Goal: Task Accomplishment & Management: Use online tool/utility

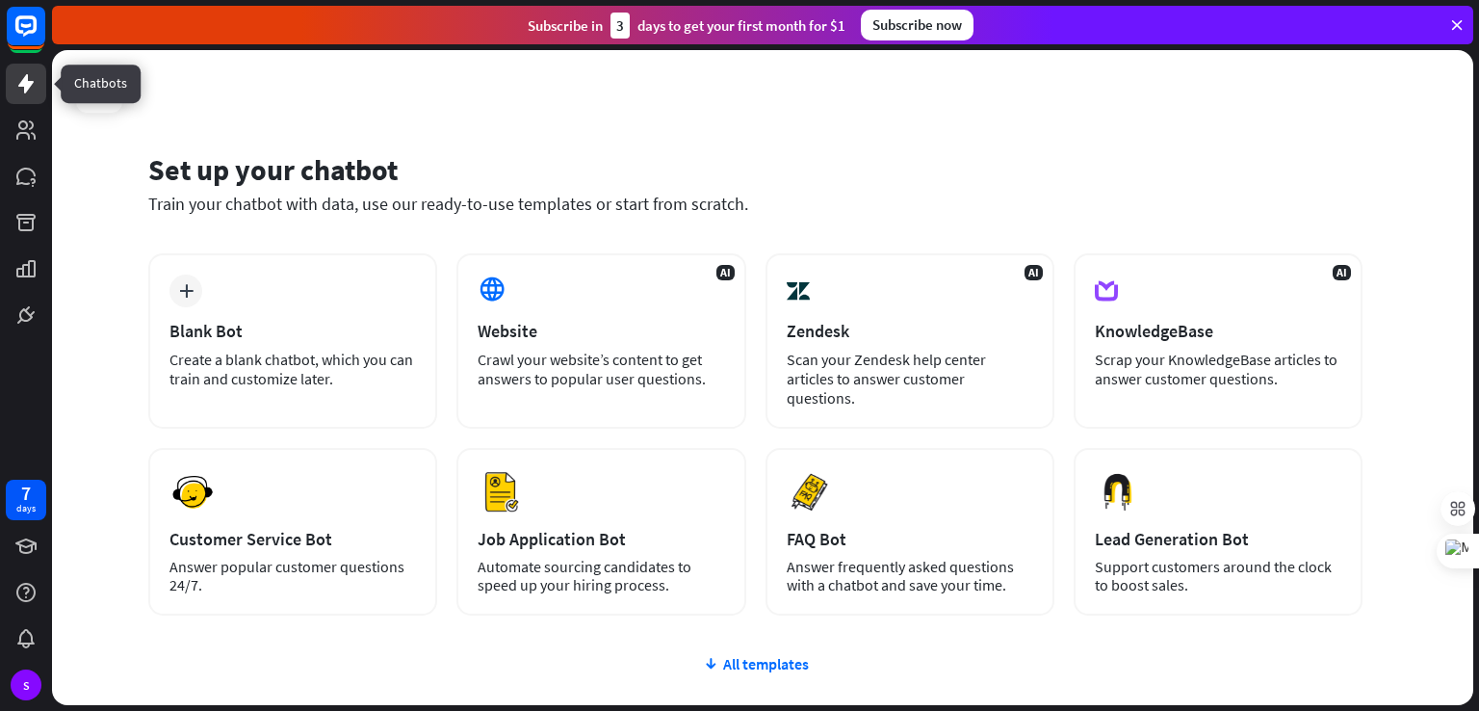
click at [30, 101] on link at bounding box center [26, 84] width 40 height 40
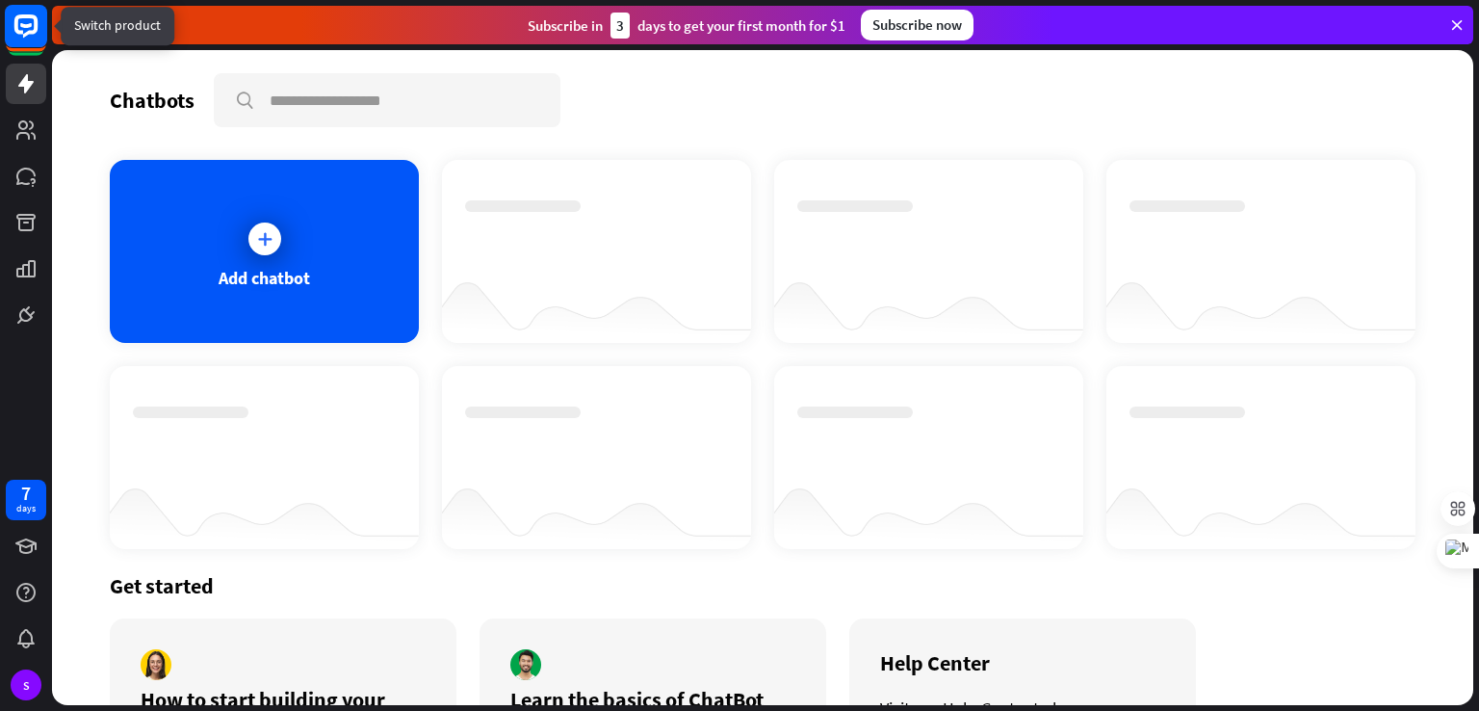
click at [26, 46] on rect at bounding box center [26, 26] width 42 height 42
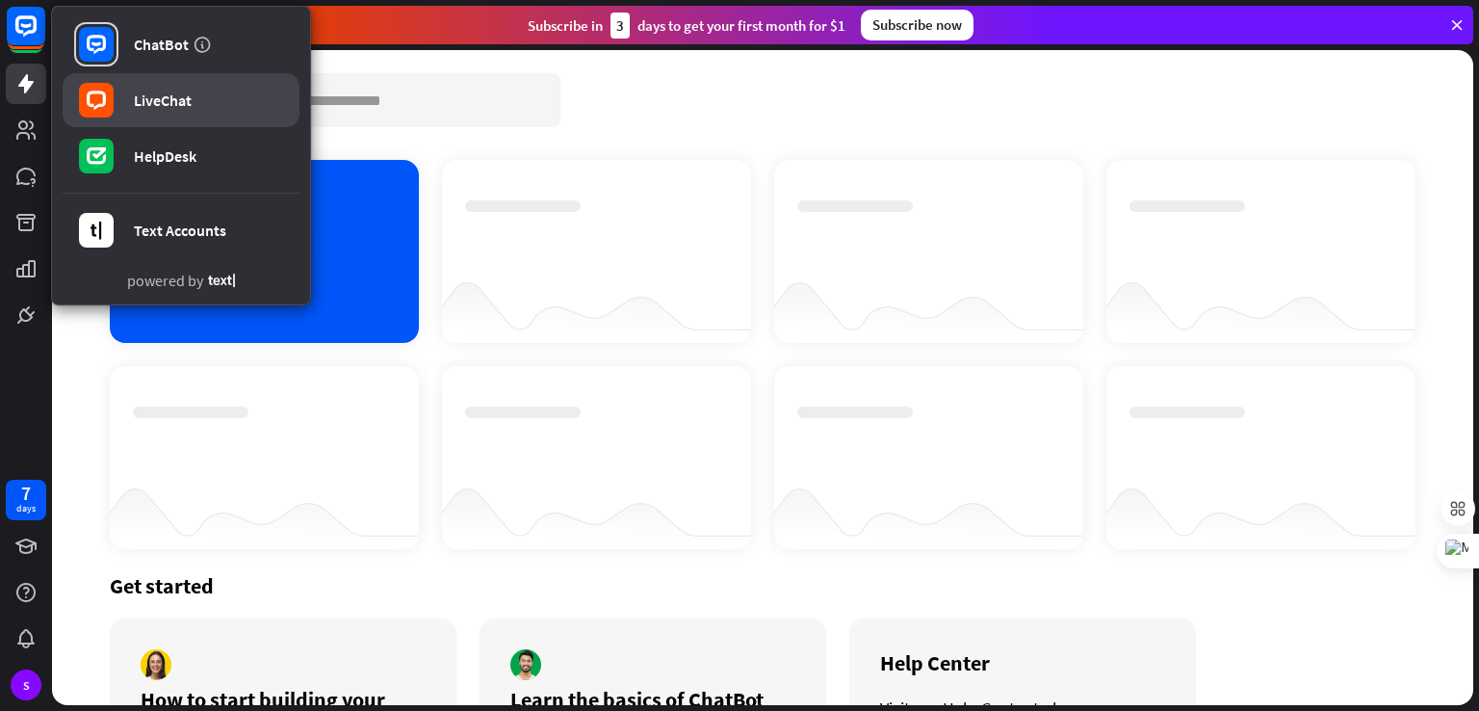
click at [219, 90] on link "LiveChat" at bounding box center [181, 100] width 237 height 54
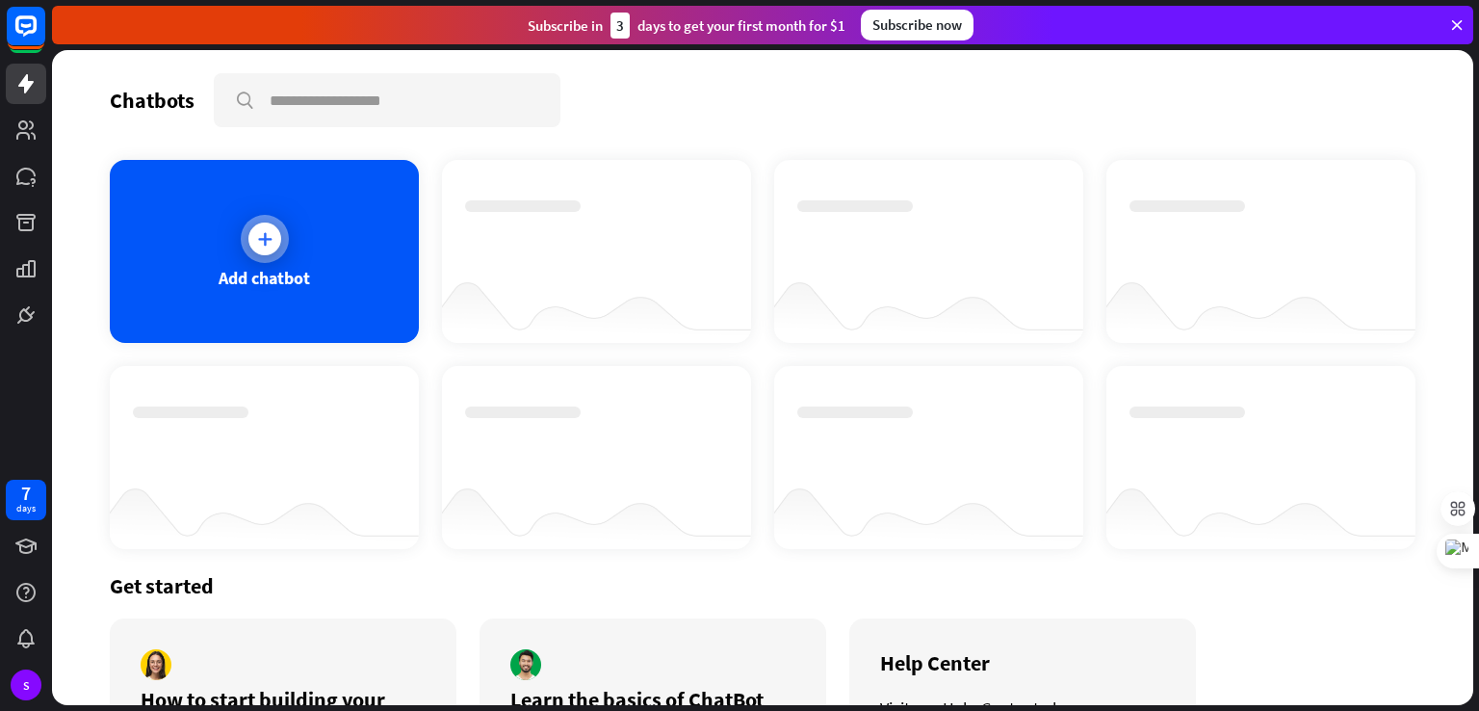
click at [155, 294] on div "Add chatbot" at bounding box center [264, 251] width 309 height 183
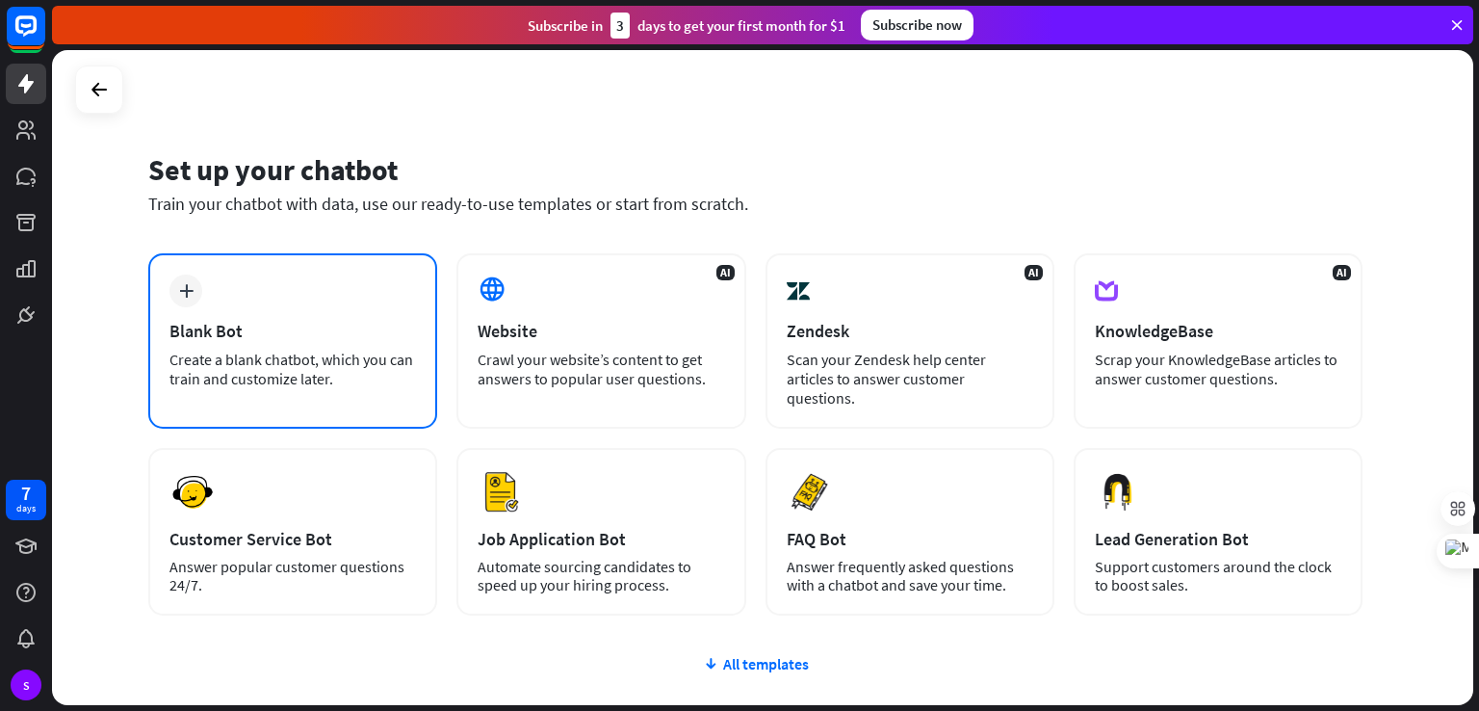
click at [404, 380] on div "Create a blank chatbot, which you can train and customize later." at bounding box center [292, 368] width 246 height 39
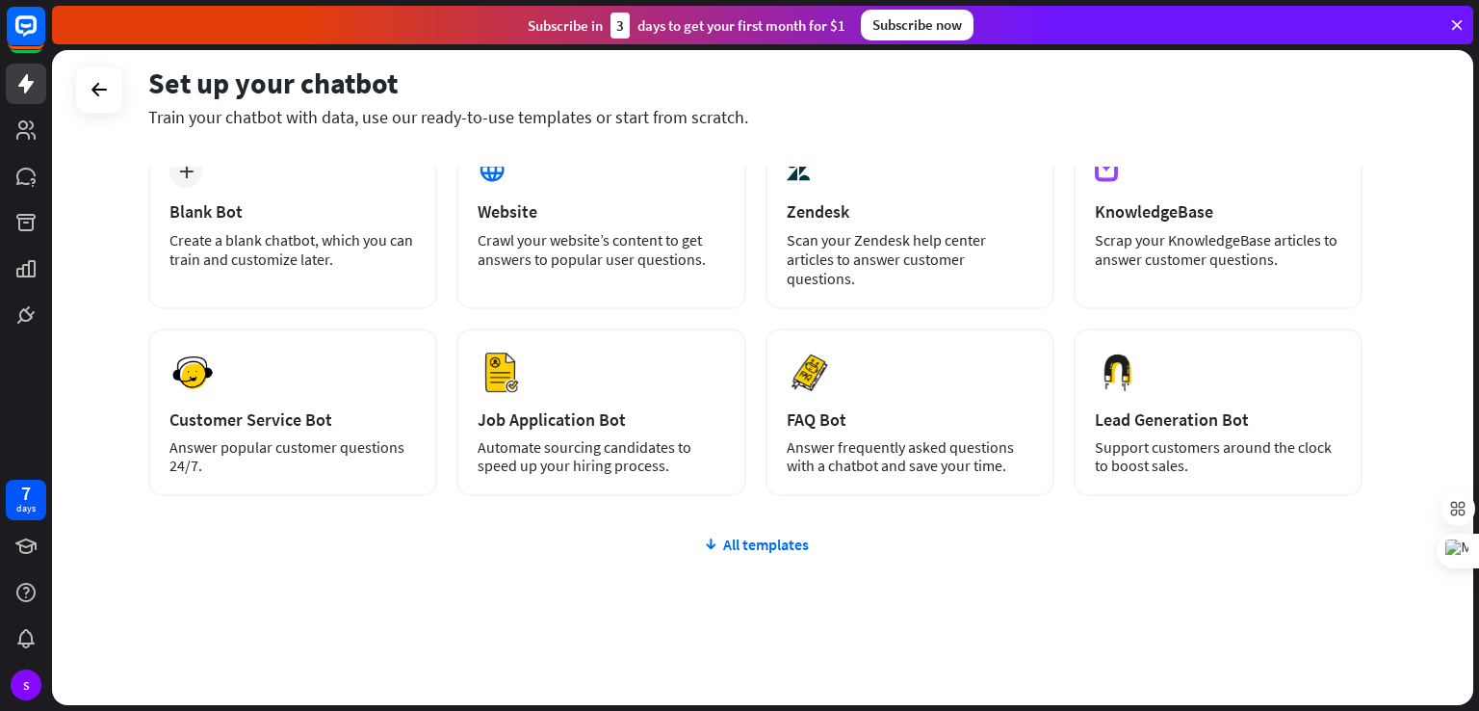
scroll to position [120, 0]
click at [1110, 570] on div "plus Blank Bot Create a blank chatbot, which you can train and customize later.…" at bounding box center [755, 429] width 1214 height 593
click at [1214, 568] on div "plus Blank Bot Create a blank chatbot, which you can train and customize later.…" at bounding box center [755, 429] width 1214 height 593
